Goal: Check status

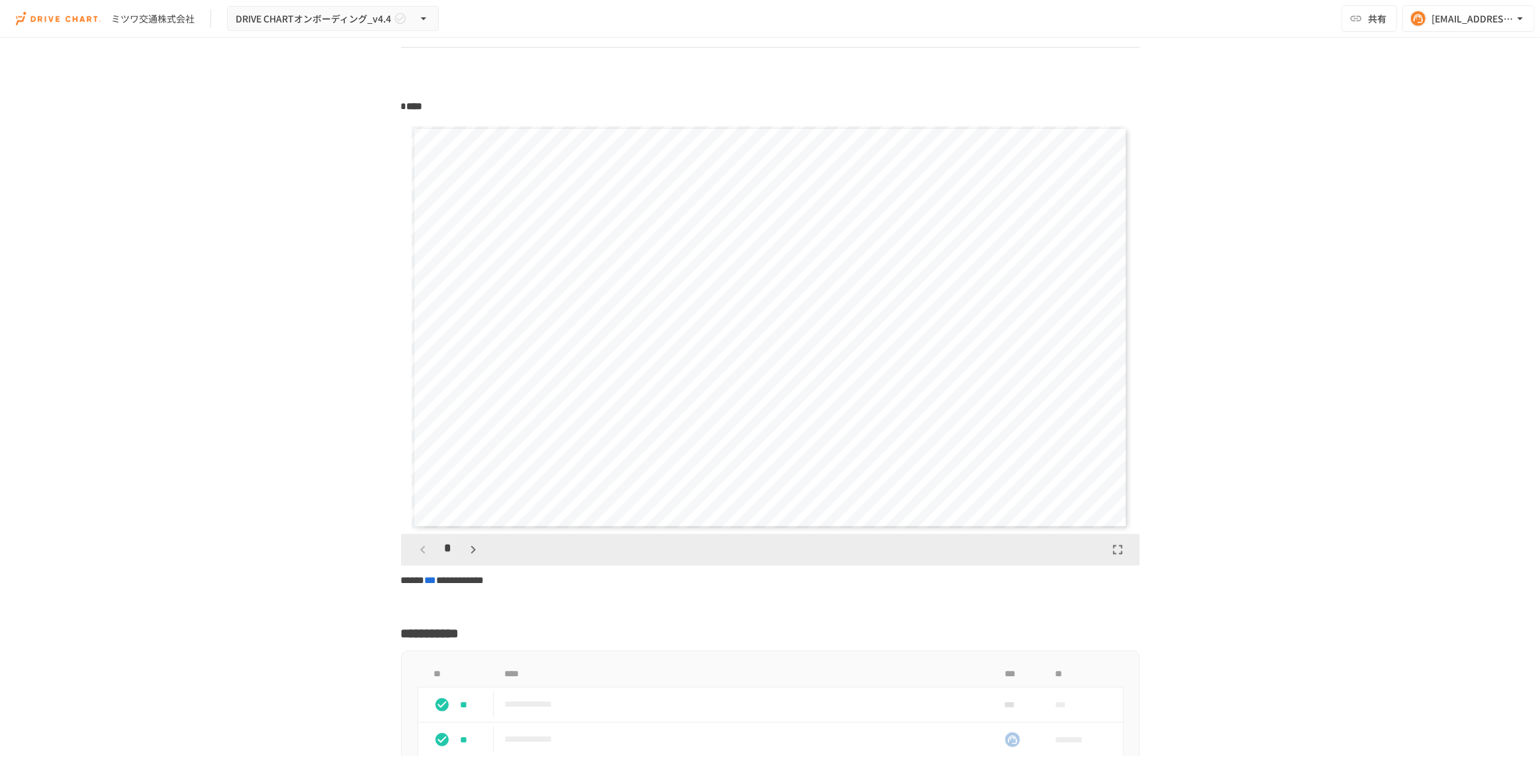
scroll to position [1683, 0]
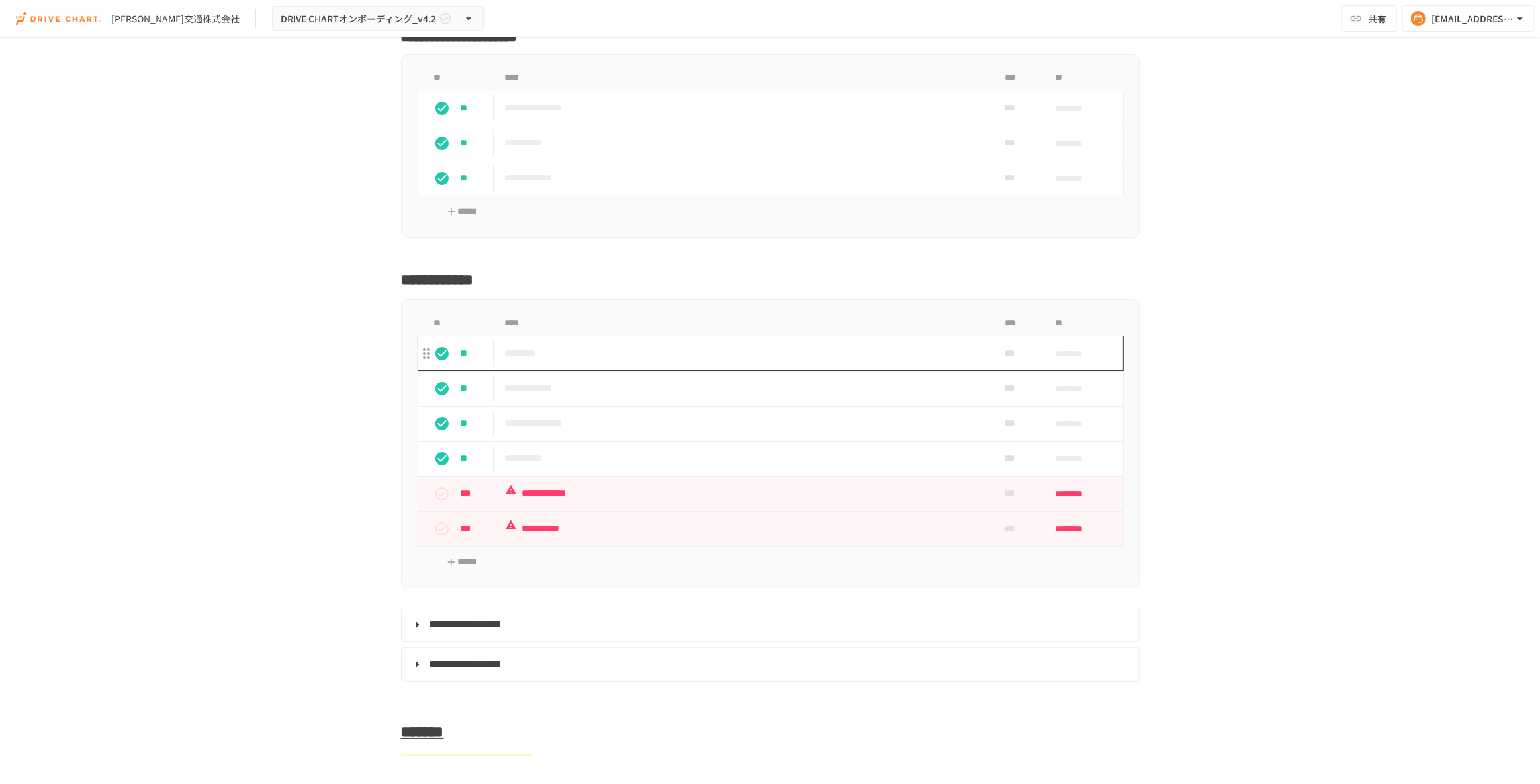
scroll to position [5534, 0]
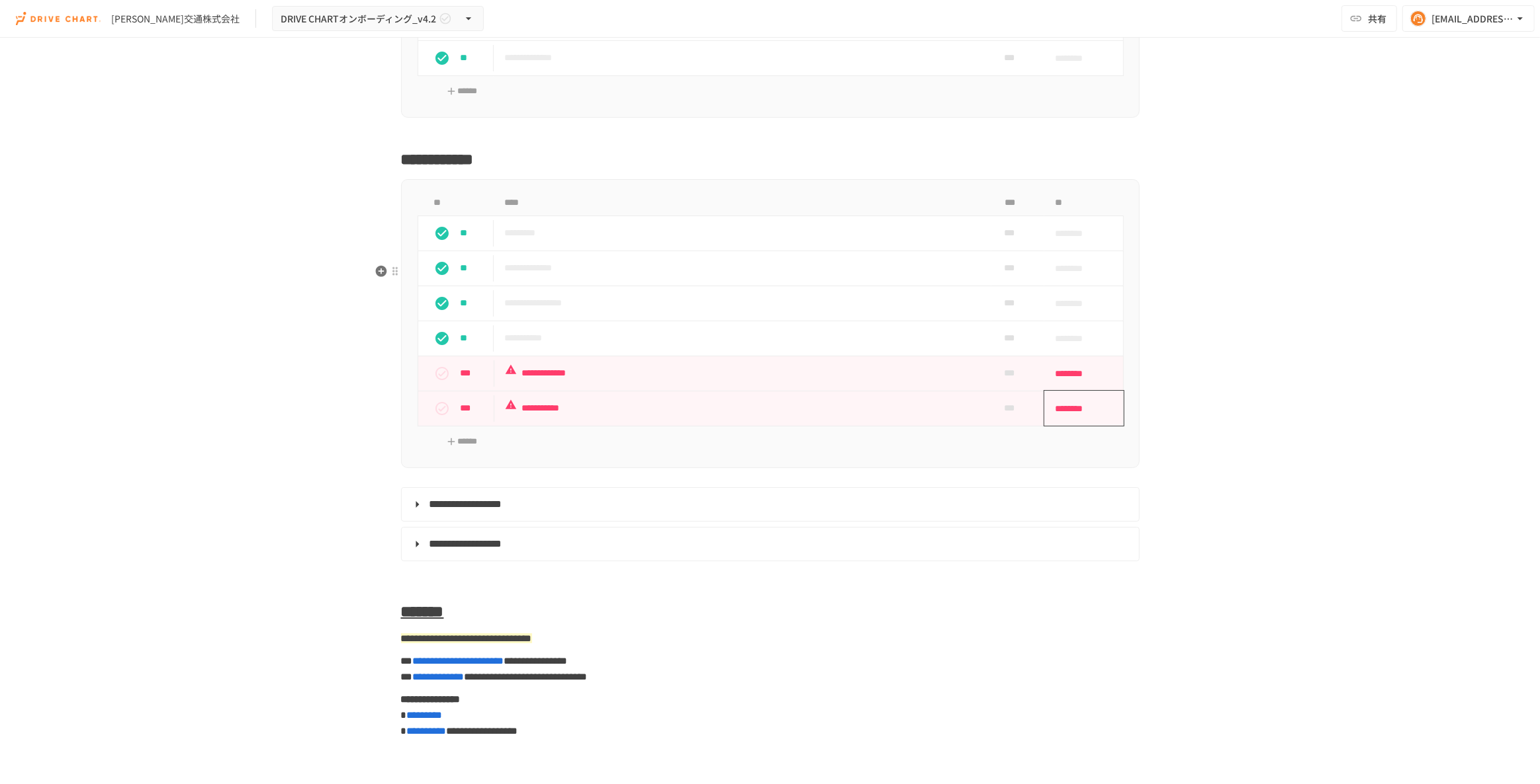
click at [1083, 422] on span "********" at bounding box center [1080, 408] width 50 height 26
click at [1225, 528] on icon "Next month" at bounding box center [1223, 525] width 16 height 16
click at [1111, 685] on button "30" at bounding box center [1109, 680] width 23 height 23
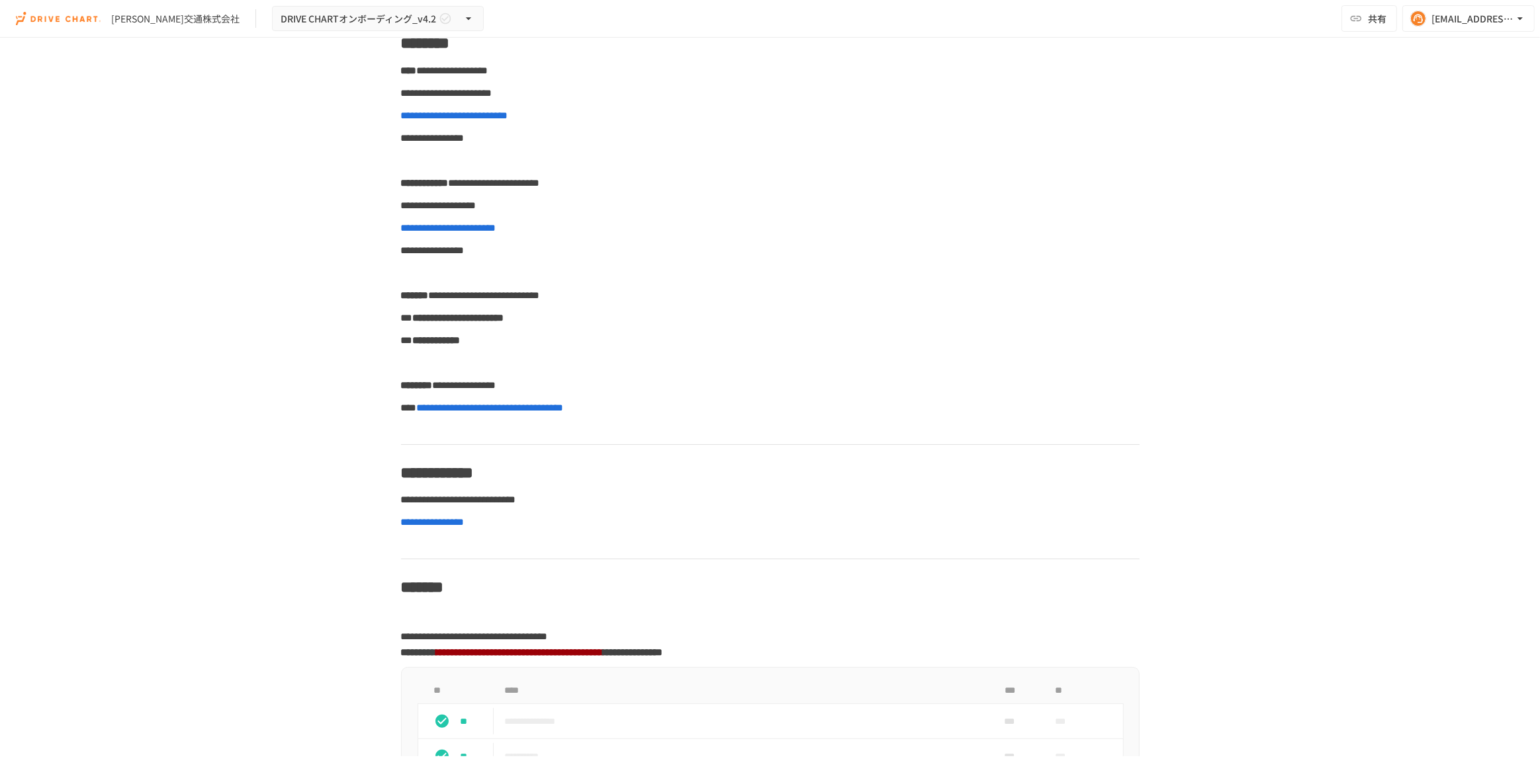
scroll to position [0, 0]
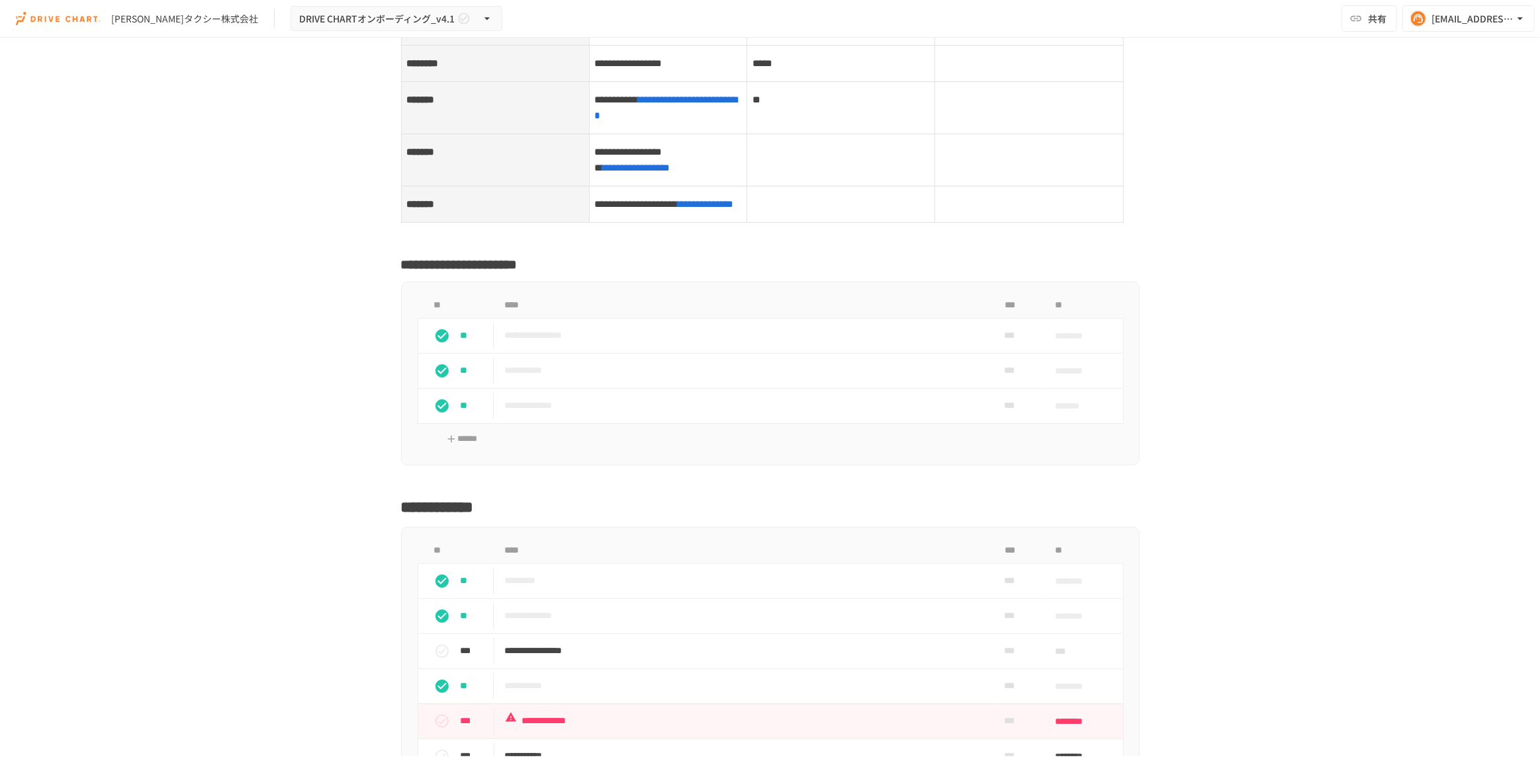
scroll to position [5113, 0]
